Goal: Book appointment/travel/reservation

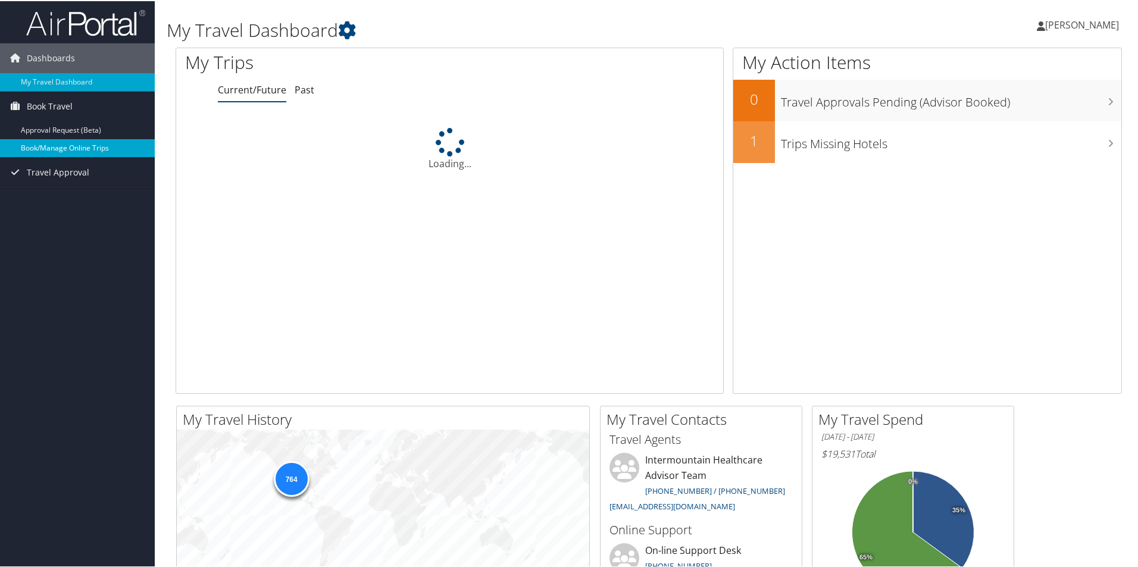
click at [48, 148] on link "Book/Manage Online Trips" at bounding box center [77, 147] width 155 height 18
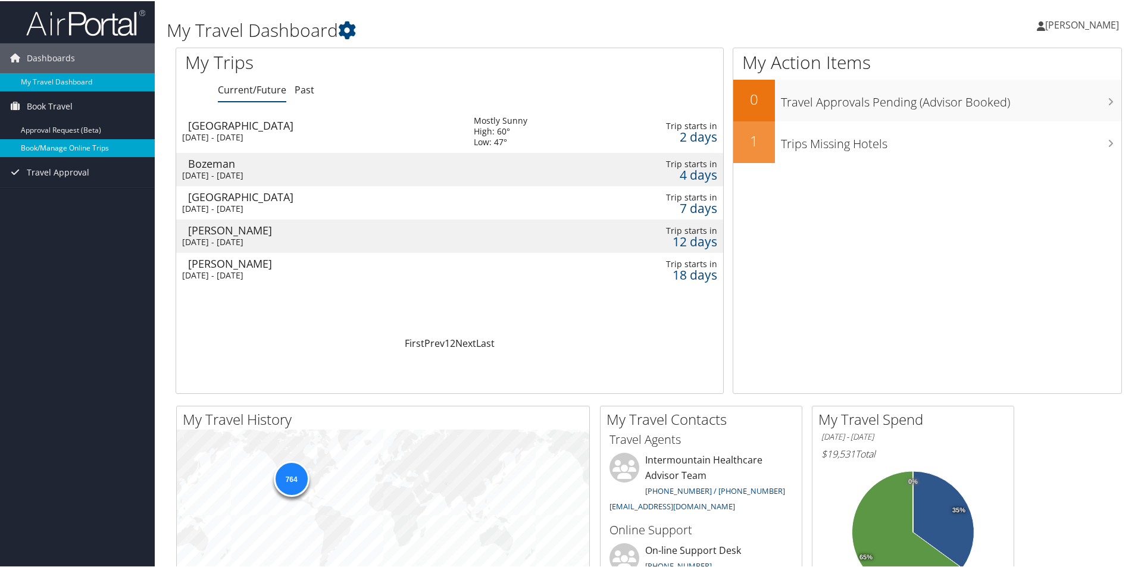
click at [46, 143] on link "Book/Manage Online Trips" at bounding box center [77, 147] width 155 height 18
click at [42, 143] on link "Book/Manage Online Trips" at bounding box center [77, 147] width 155 height 18
